Goal: Use online tool/utility

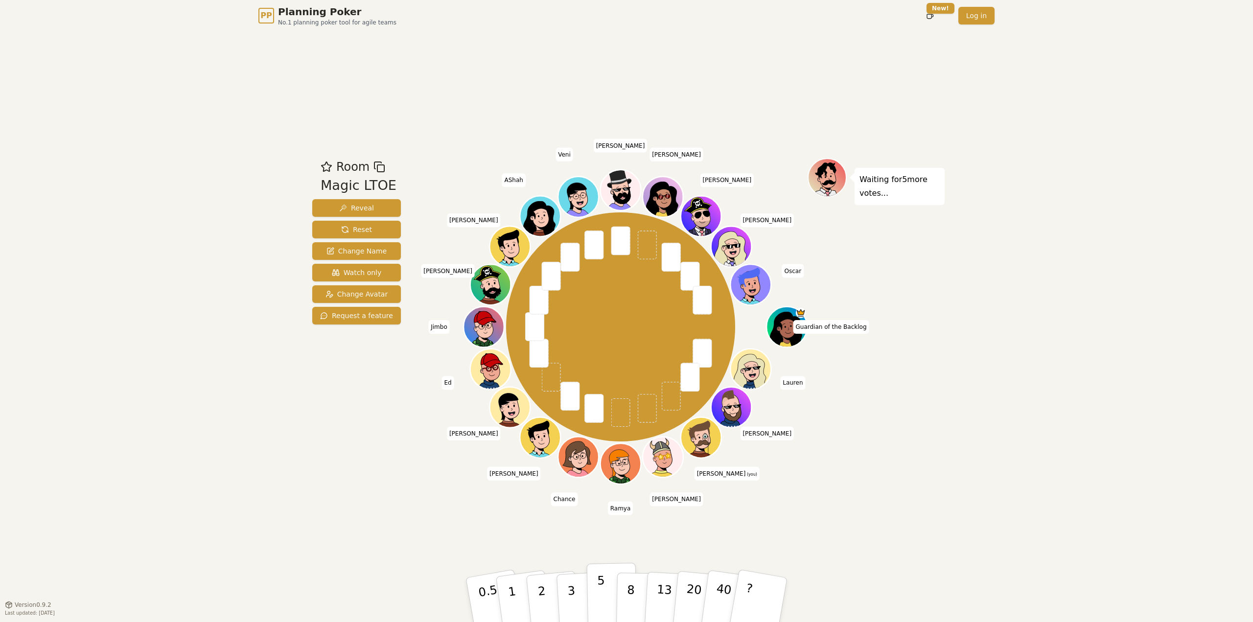
click at [602, 579] on p "5" at bounding box center [601, 600] width 8 height 53
click at [573, 603] on p "3" at bounding box center [572, 600] width 11 height 53
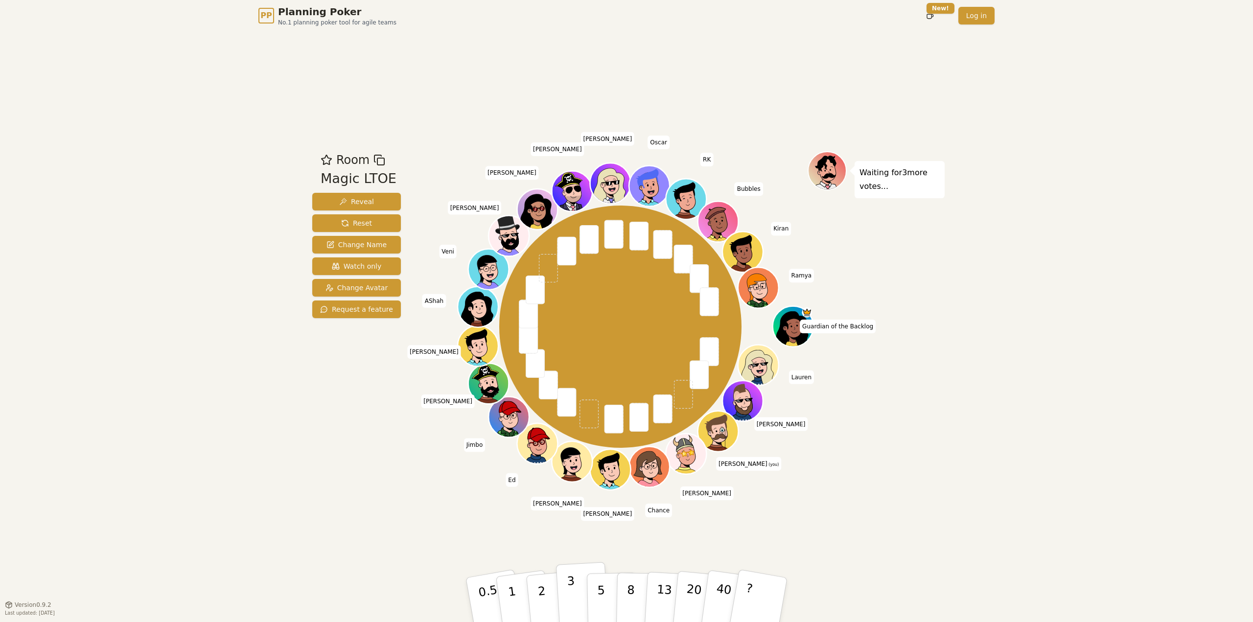
click at [577, 597] on button "3" at bounding box center [582, 600] width 53 height 76
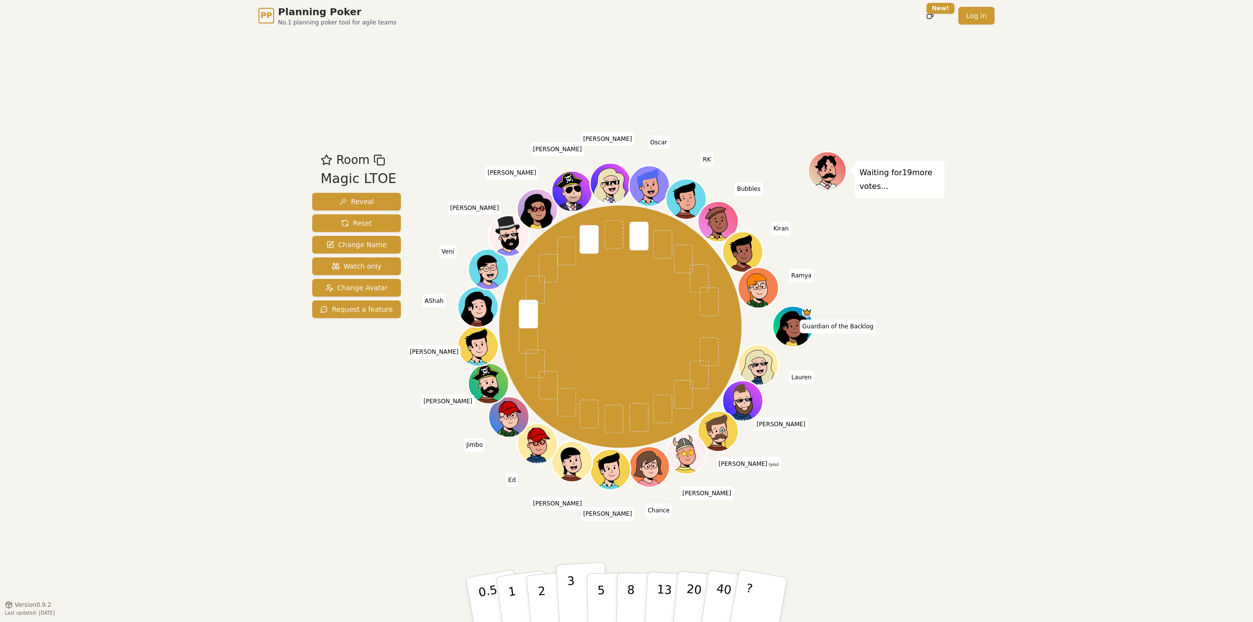
click at [581, 590] on button "3" at bounding box center [582, 600] width 53 height 76
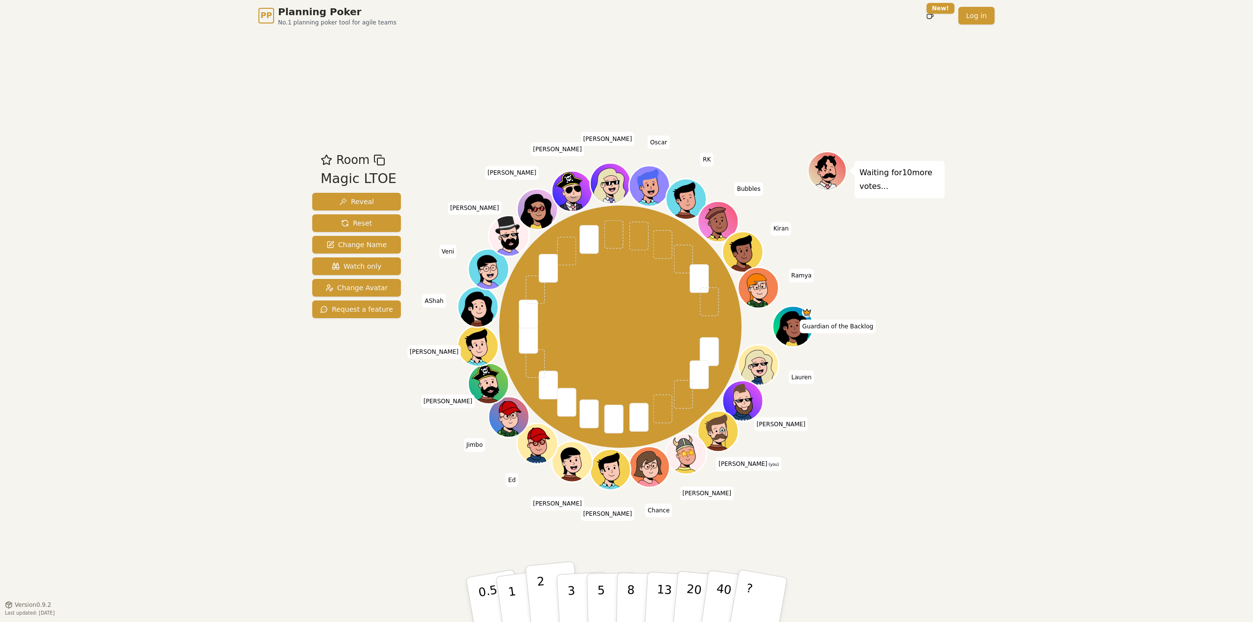
click at [553, 586] on button "2" at bounding box center [553, 600] width 56 height 78
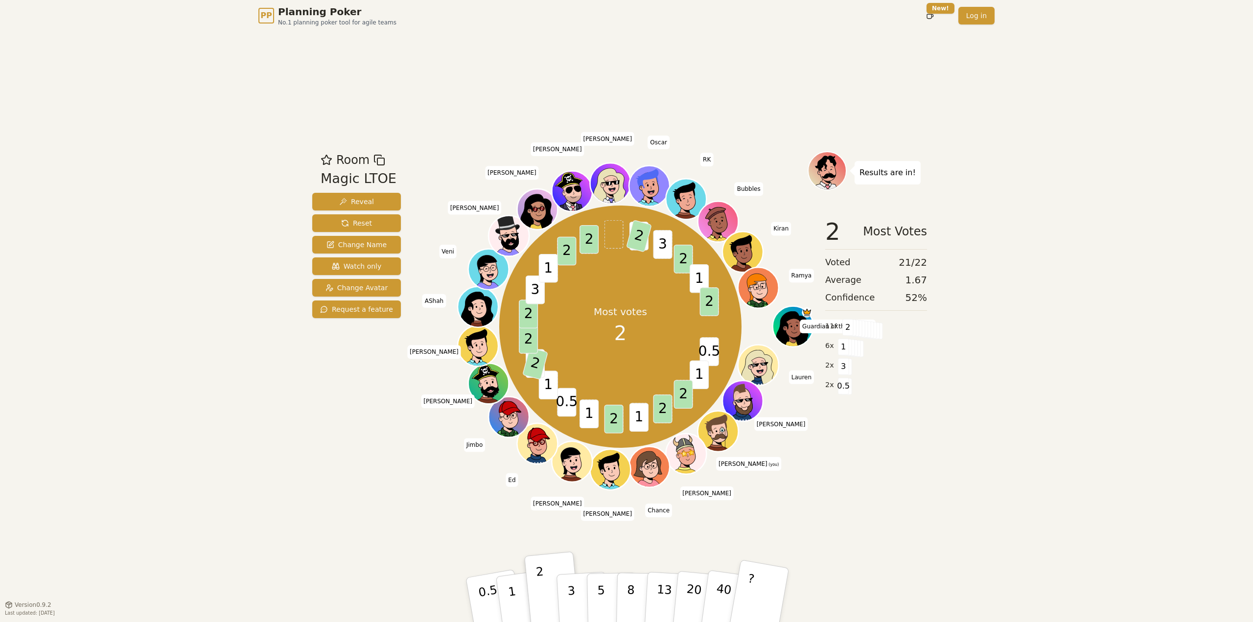
click at [758, 597] on button "?" at bounding box center [758, 599] width 61 height 81
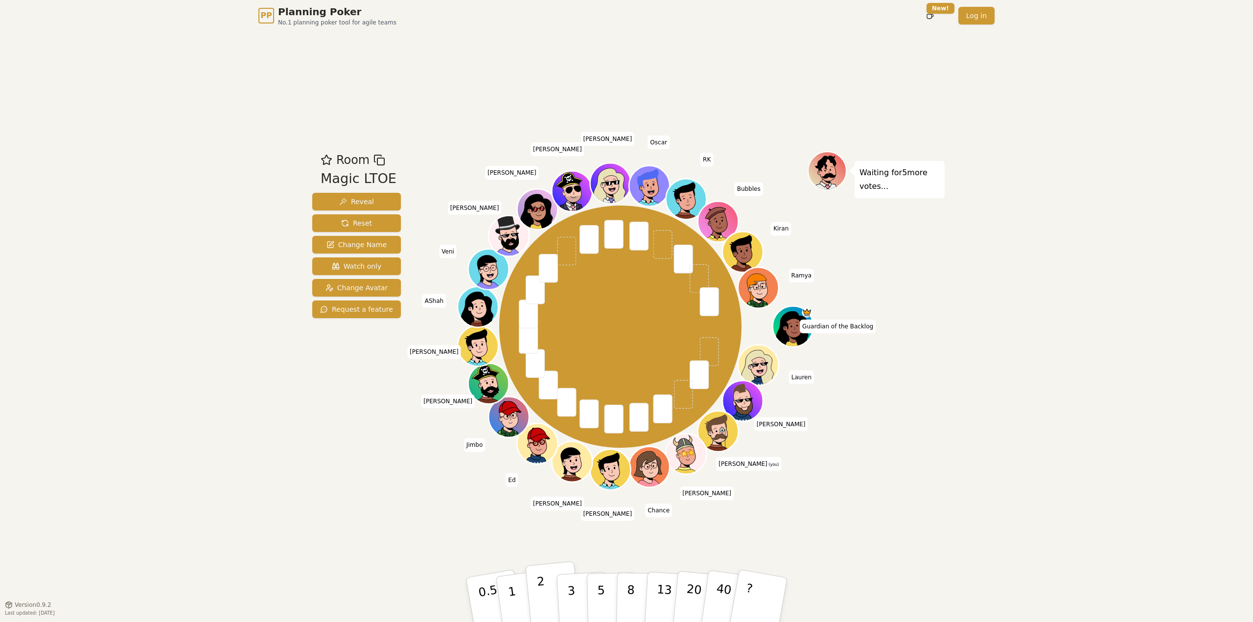
click at [548, 587] on button "2" at bounding box center [553, 600] width 56 height 78
click at [497, 106] on div "Room Magic LTOE Reveal Reset Change Name Watch only Change Avatar Request a fea…" at bounding box center [626, 317] width 636 height 573
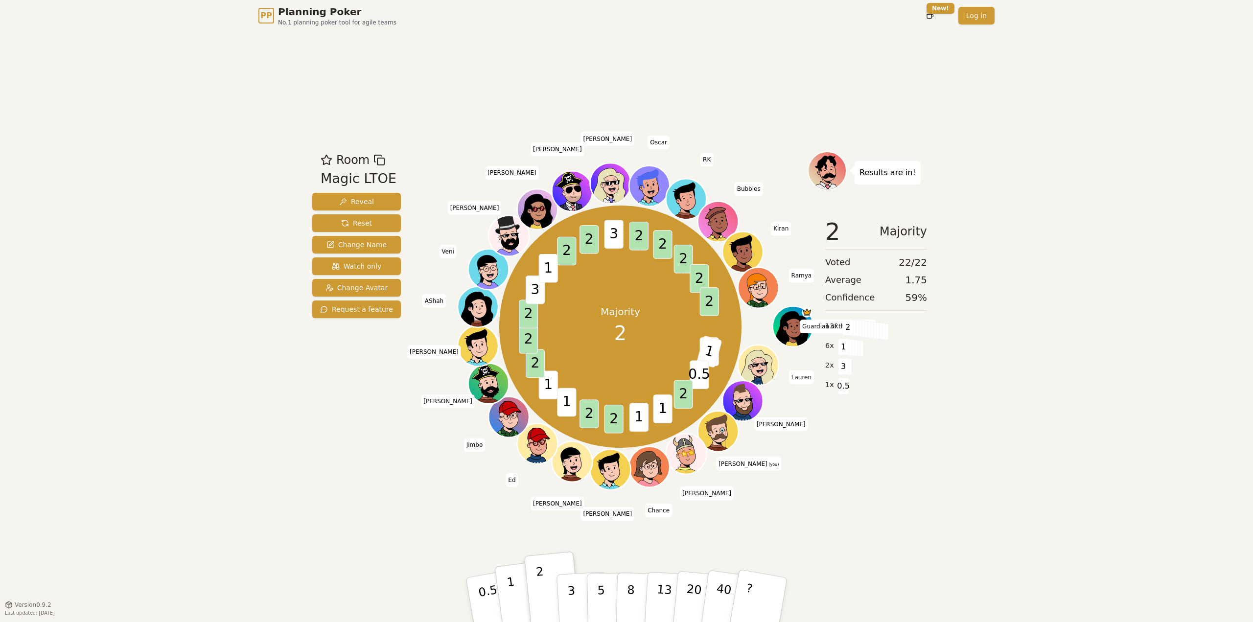
click at [504, 592] on button "1" at bounding box center [523, 599] width 58 height 79
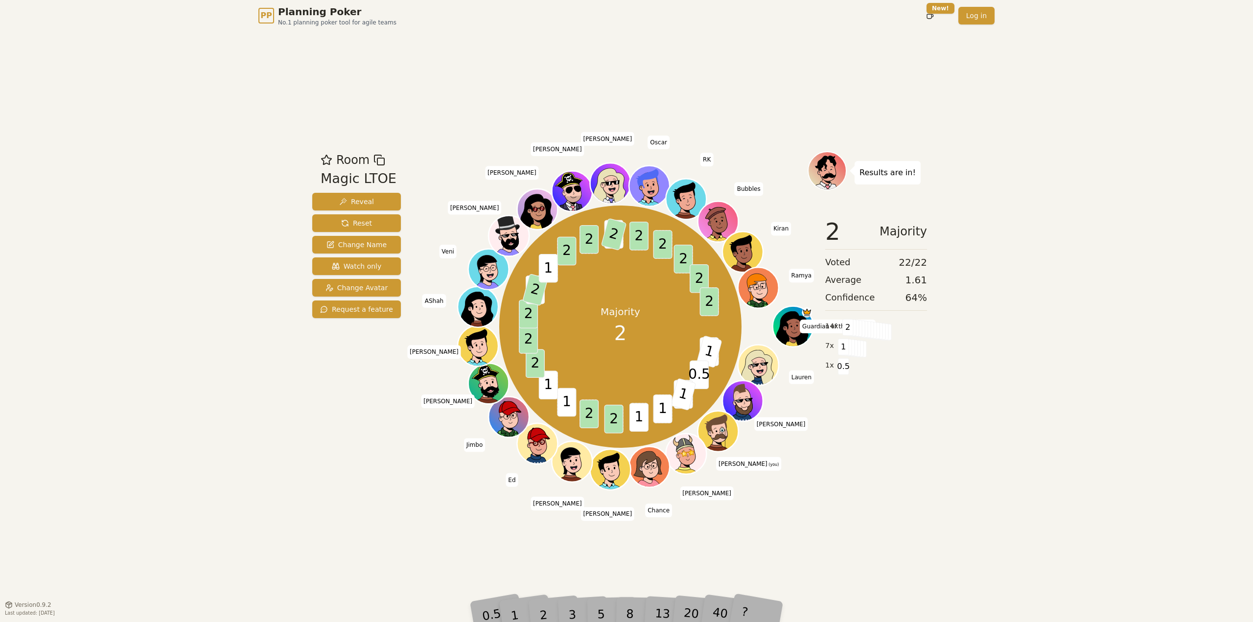
click at [950, 493] on div "PP Planning Poker No.1 planning poker tool for agile teams Toggle theme New! Lo…" at bounding box center [626, 311] width 1253 height 622
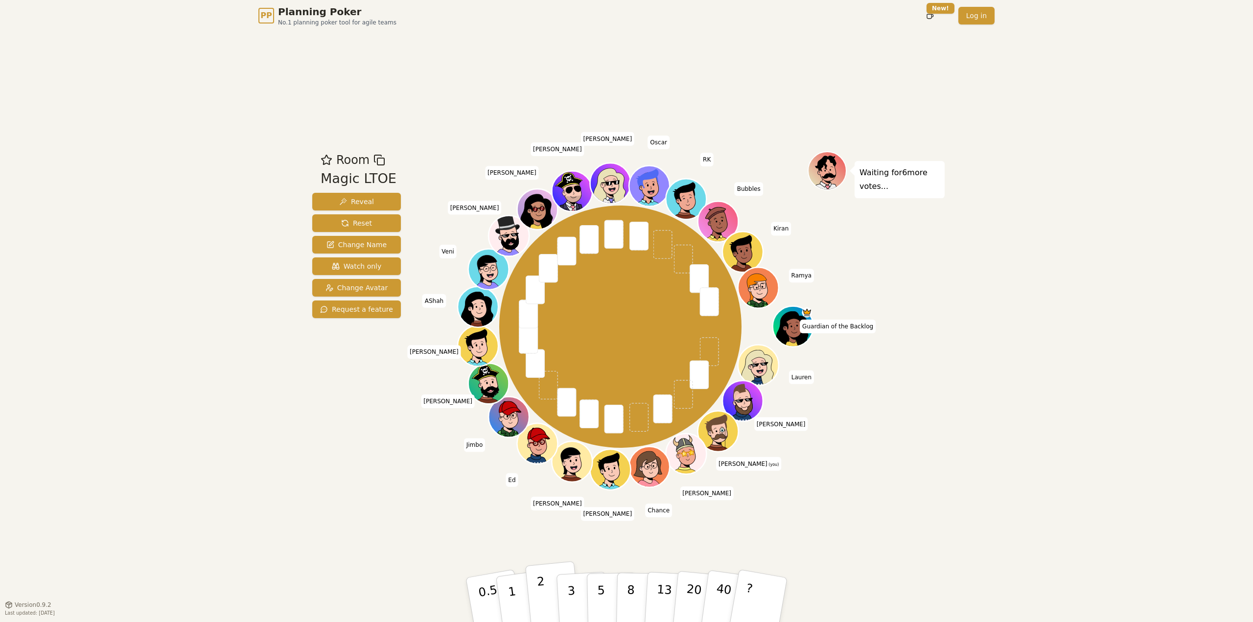
click at [552, 584] on button "2" at bounding box center [553, 600] width 56 height 78
click at [572, 596] on p "3" at bounding box center [572, 600] width 11 height 53
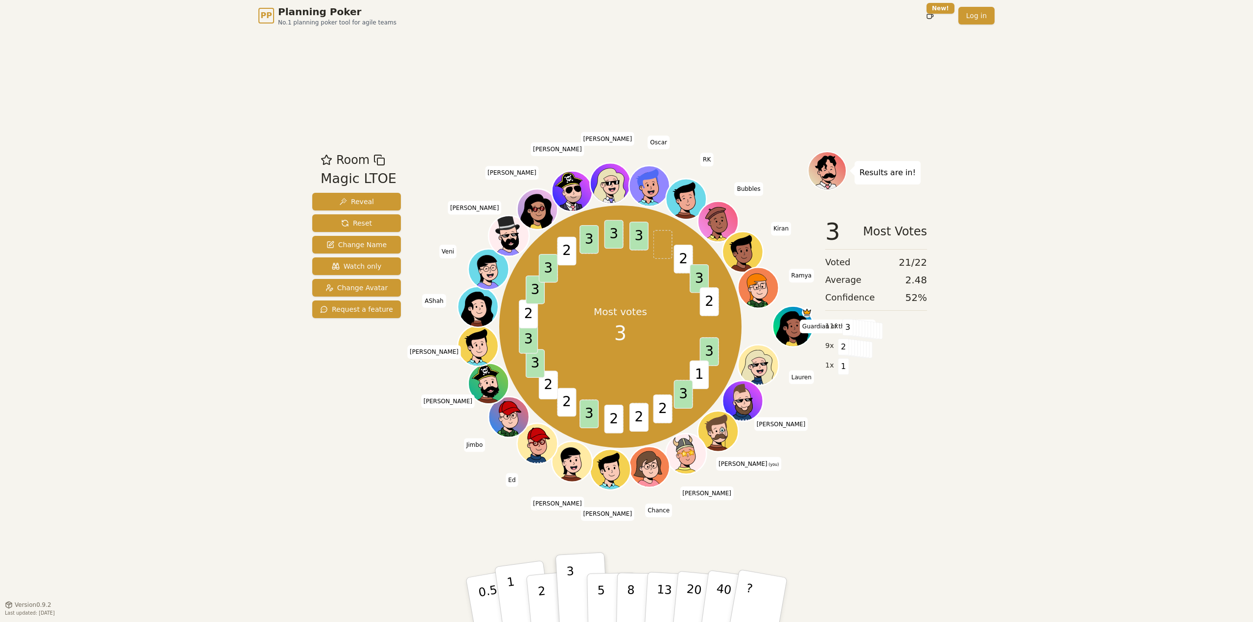
click at [514, 597] on p "1" at bounding box center [513, 601] width 15 height 53
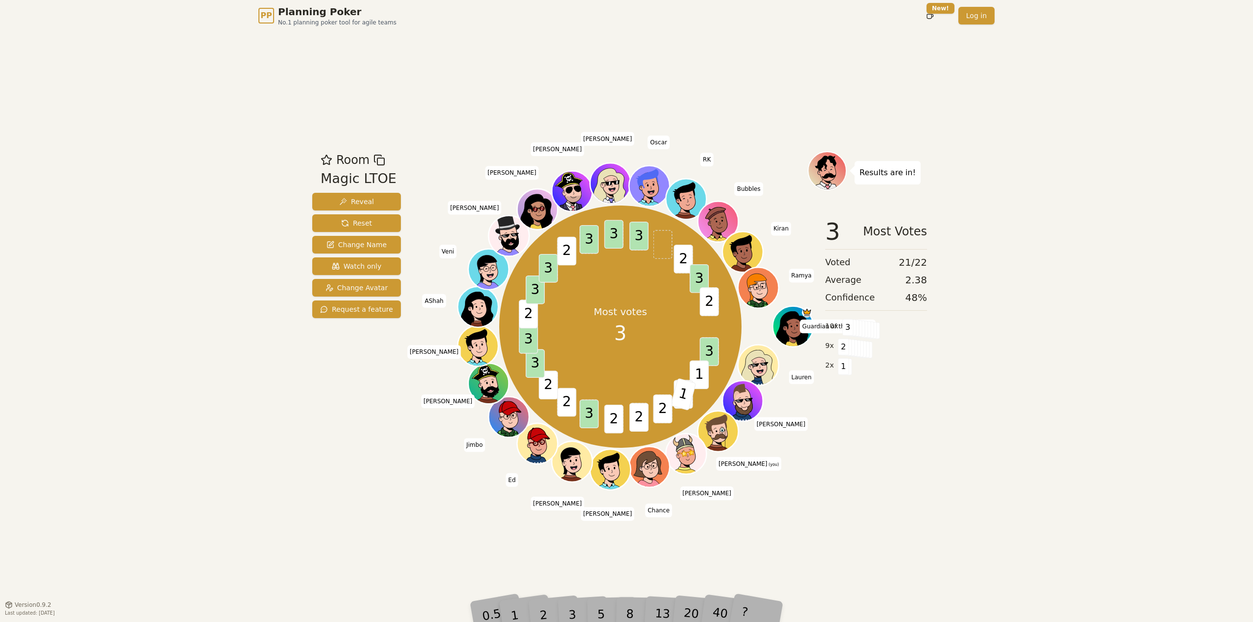
click at [526, 601] on div "1" at bounding box center [524, 600] width 34 height 38
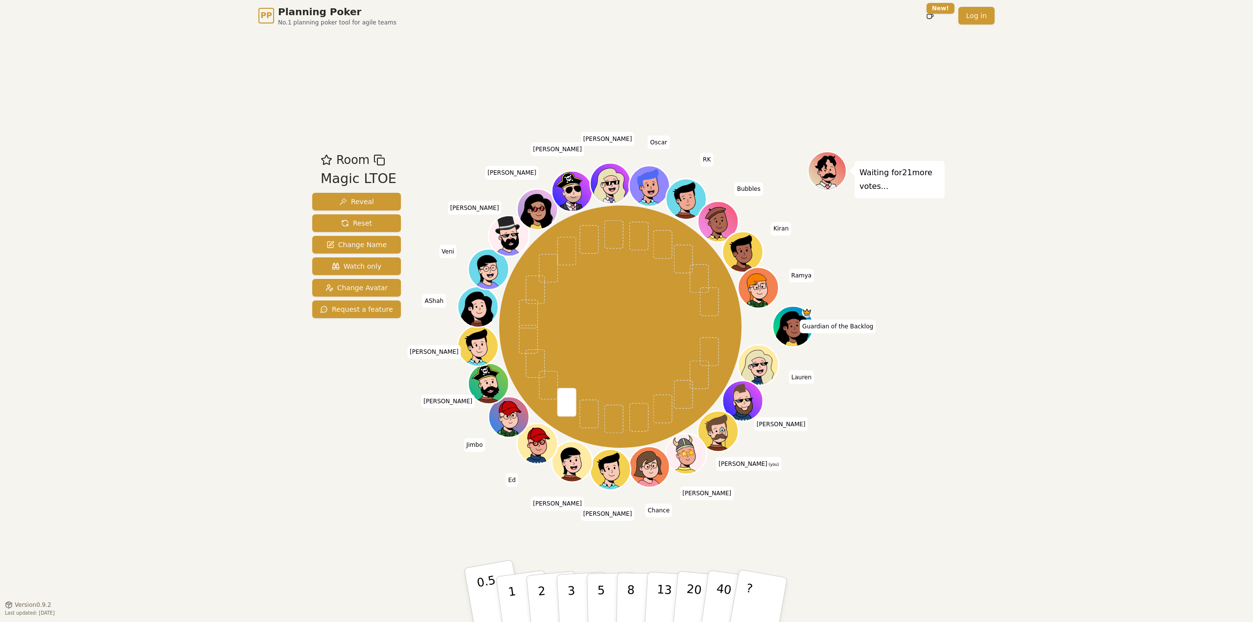
click at [484, 587] on p "0.5" at bounding box center [489, 600] width 27 height 55
